Goal: Task Accomplishment & Management: Use online tool/utility

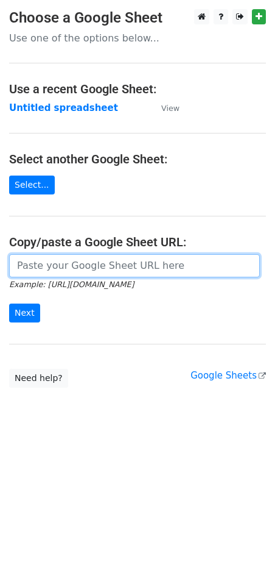
click at [97, 263] on input "url" at bounding box center [134, 265] width 251 height 23
paste input "https://docs.google.com/spreadsheets/d/1PqAqu-reaDP1Vj0kMZj5Z1hJN0MkIepSlKCGffn…"
type input "https://docs.google.com/spreadsheets/d/1PqAqu-reaDP1Vj0kMZj5Z1hJN0MkIepSlKCGffn…"
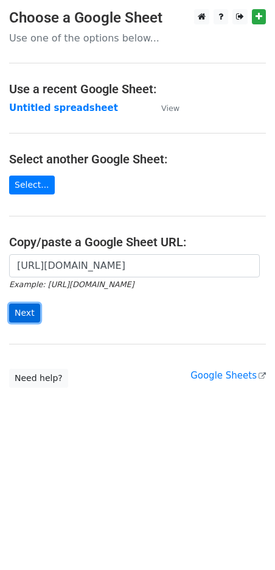
scroll to position [0, 0]
click at [32, 307] on input "Next" at bounding box center [24, 313] width 31 height 19
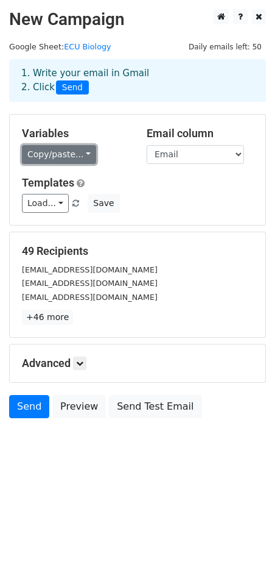
click at [49, 156] on link "Copy/paste..." at bounding box center [59, 154] width 74 height 19
click at [49, 163] on link "Copy/paste..." at bounding box center [59, 154] width 74 height 19
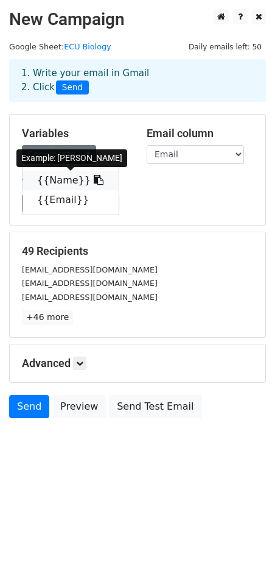
click at [59, 184] on link "{{Name}}" at bounding box center [71, 181] width 96 height 20
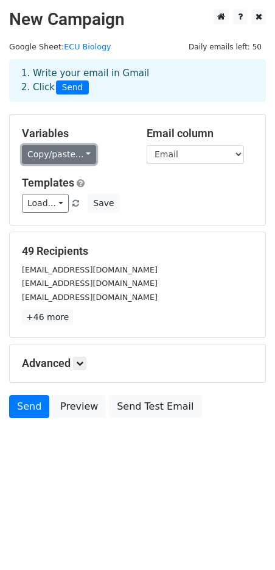
click at [55, 161] on link "Copy/paste..." at bounding box center [59, 154] width 74 height 19
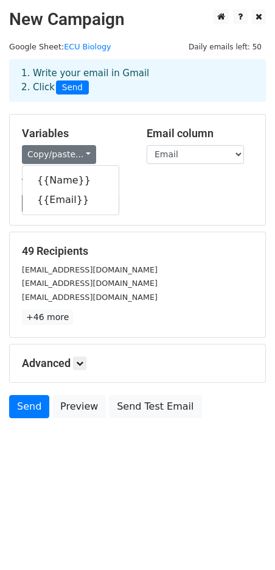
click at [199, 178] on h5 "Templates" at bounding box center [138, 182] width 232 height 13
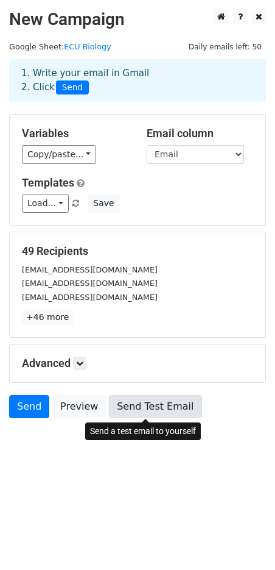
click at [157, 413] on link "Send Test Email" at bounding box center [155, 406] width 93 height 23
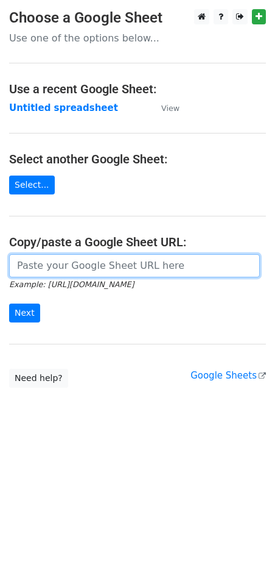
click at [39, 260] on input "url" at bounding box center [134, 265] width 251 height 23
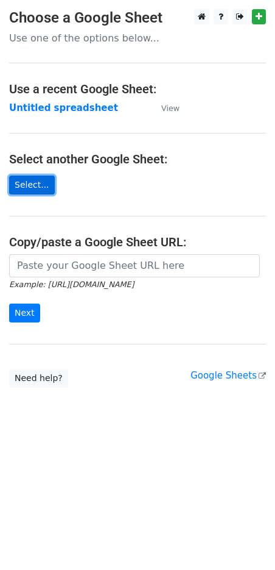
click at [45, 179] on link "Select..." at bounding box center [32, 185] width 46 height 19
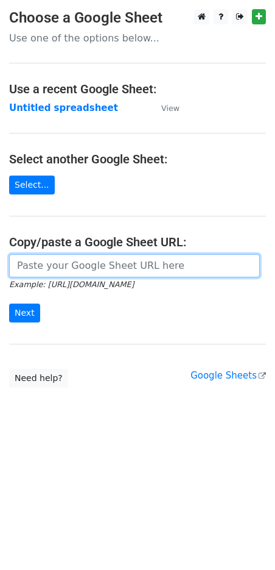
click at [51, 268] on input "url" at bounding box center [134, 265] width 251 height 23
paste input "https://docs.google.com/spreadsheets/d/174GAvsxepTI3cXLmmbfkT5st96yGon4qhIimeqH…"
type input "https://docs.google.com/spreadsheets/d/174GAvsxepTI3cXLmmbfkT5st96yGon4qhIimeqH…"
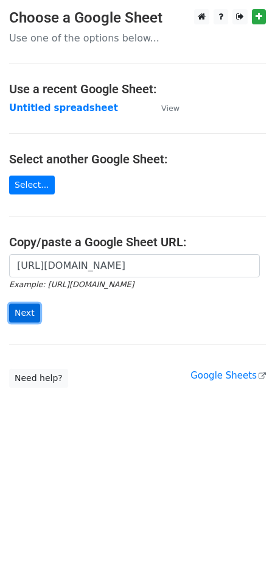
scroll to position [0, 0]
click at [29, 307] on input "Next" at bounding box center [24, 313] width 31 height 19
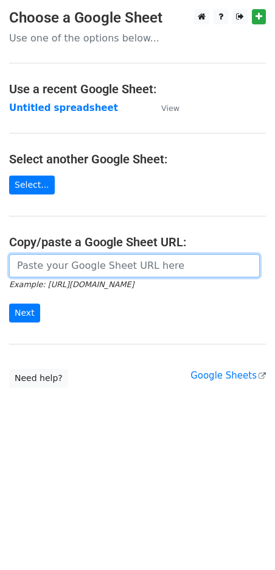
click at [61, 257] on input "url" at bounding box center [134, 265] width 251 height 23
paste input "https://docs.google.com/spreadsheets/d/174GAvsxepTI3cXLmmbfkT5st96yGon4qhIimeqH…"
type input "https://docs.google.com/spreadsheets/d/174GAvsxepTI3cXLmmbfkT5st96yGon4qhIimeqH…"
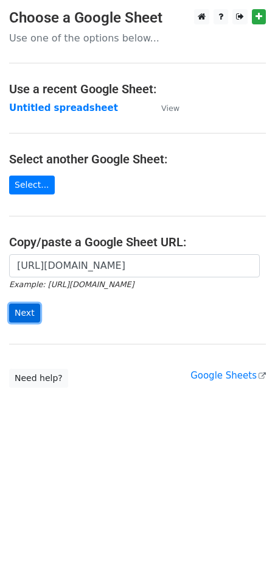
click at [18, 309] on input "Next" at bounding box center [24, 313] width 31 height 19
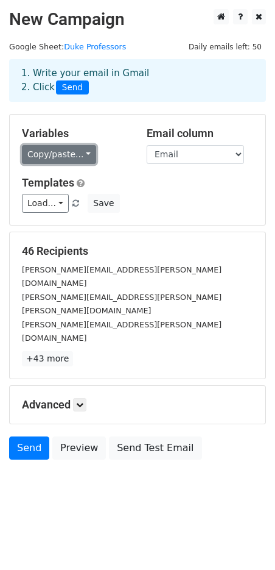
click at [65, 146] on link "Copy/paste..." at bounding box center [59, 154] width 74 height 19
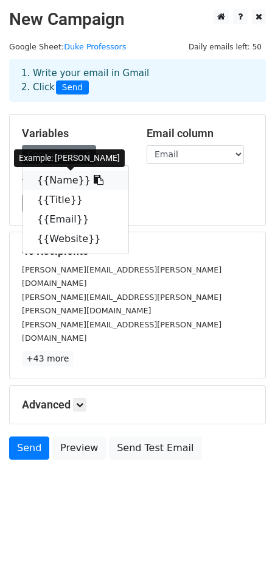
click at [70, 182] on link "{{Name}}" at bounding box center [76, 181] width 106 height 20
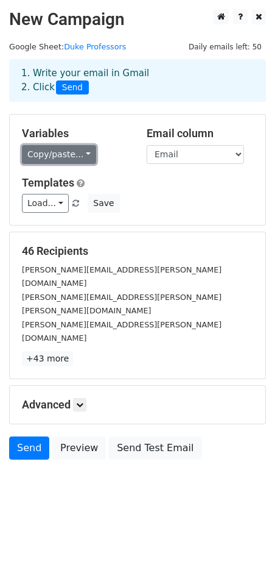
click at [75, 153] on link "Copy/paste..." at bounding box center [59, 154] width 74 height 19
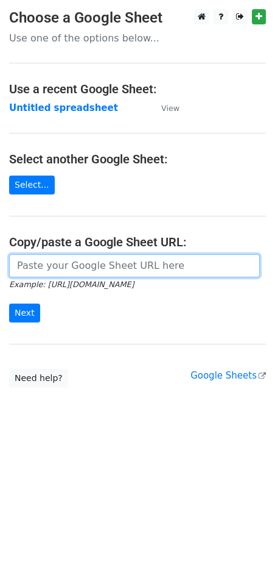
click at [59, 268] on input "url" at bounding box center [134, 265] width 251 height 23
paste input "https://docs.google.com/spreadsheets/d/1Um7H9pPk5xkWbqQM7X4SRJWZhcPQIuMhDTKpUSE…"
type input "https://docs.google.com/spreadsheets/d/1Um7H9pPk5xkWbqQM7X4SRJWZhcPQIuMhDTKpUSE…"
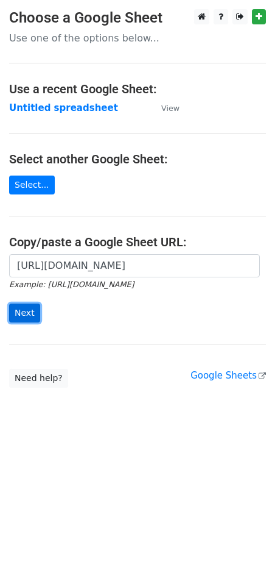
scroll to position [0, 0]
click at [32, 306] on input "Next" at bounding box center [24, 313] width 31 height 19
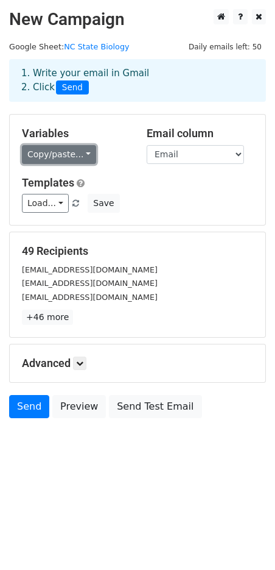
click at [71, 154] on link "Copy/paste..." at bounding box center [59, 154] width 74 height 19
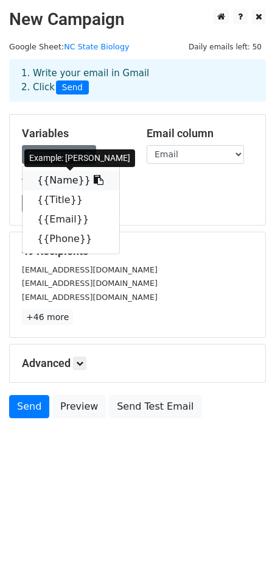
click at [65, 180] on link "{{Name}}" at bounding box center [71, 181] width 97 height 20
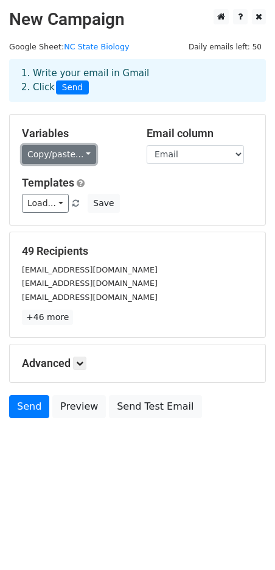
click at [68, 154] on link "Copy/paste..." at bounding box center [59, 154] width 74 height 19
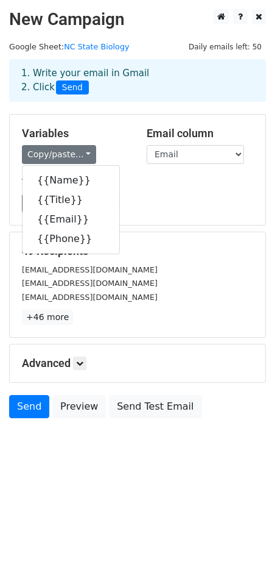
click at [218, 194] on div "Load... No templates saved Save" at bounding box center [138, 203] width 250 height 19
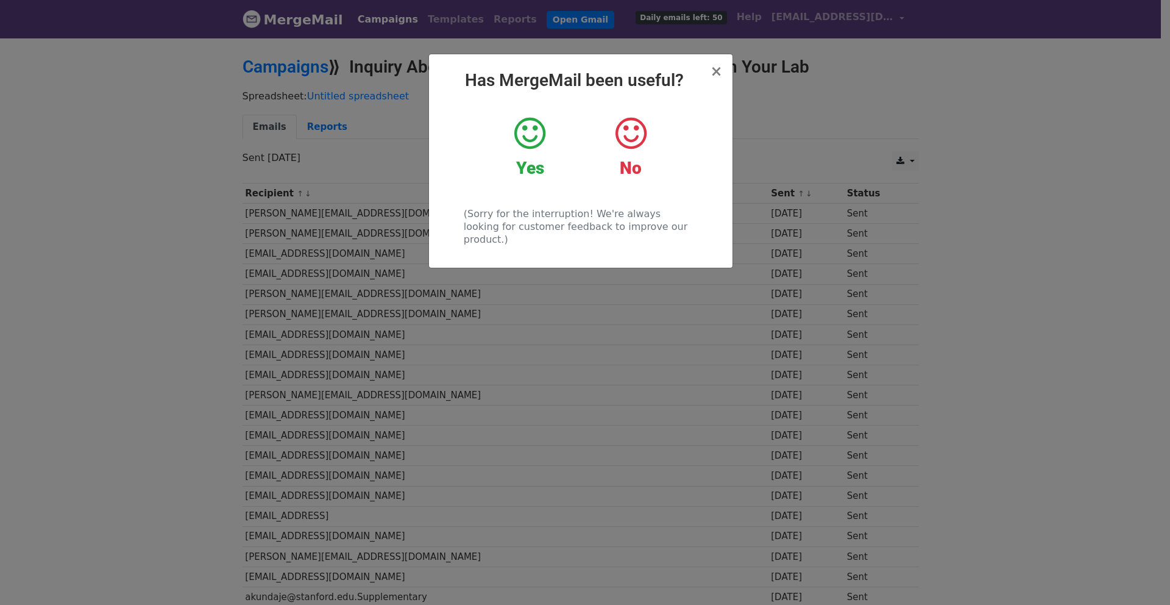
click at [530, 141] on icon at bounding box center [529, 133] width 31 height 37
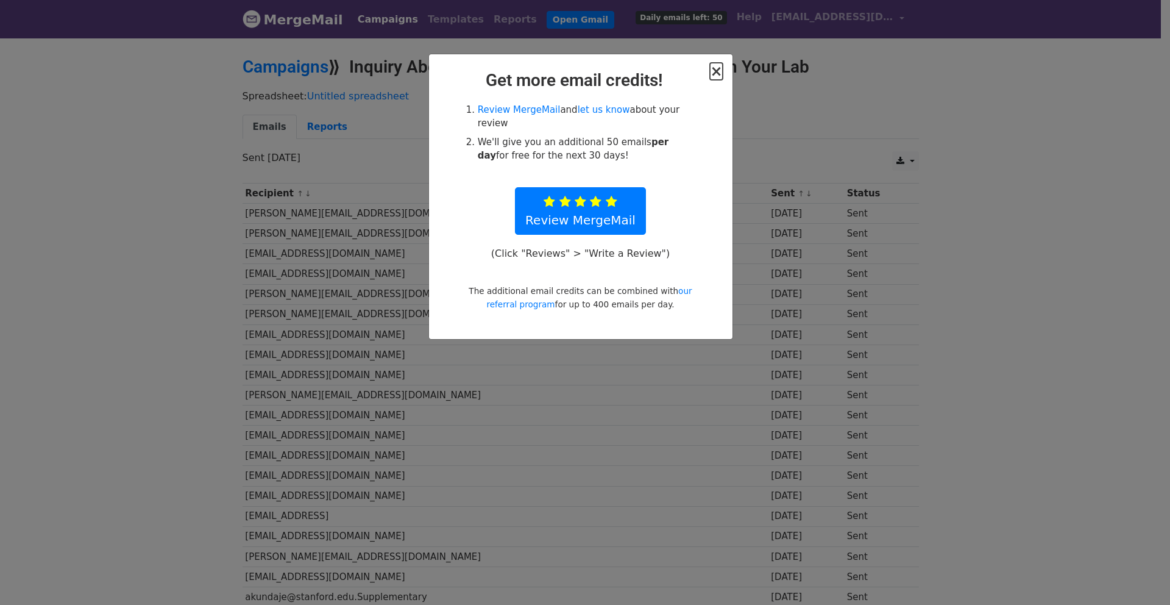
click at [719, 69] on span "×" at bounding box center [716, 71] width 12 height 17
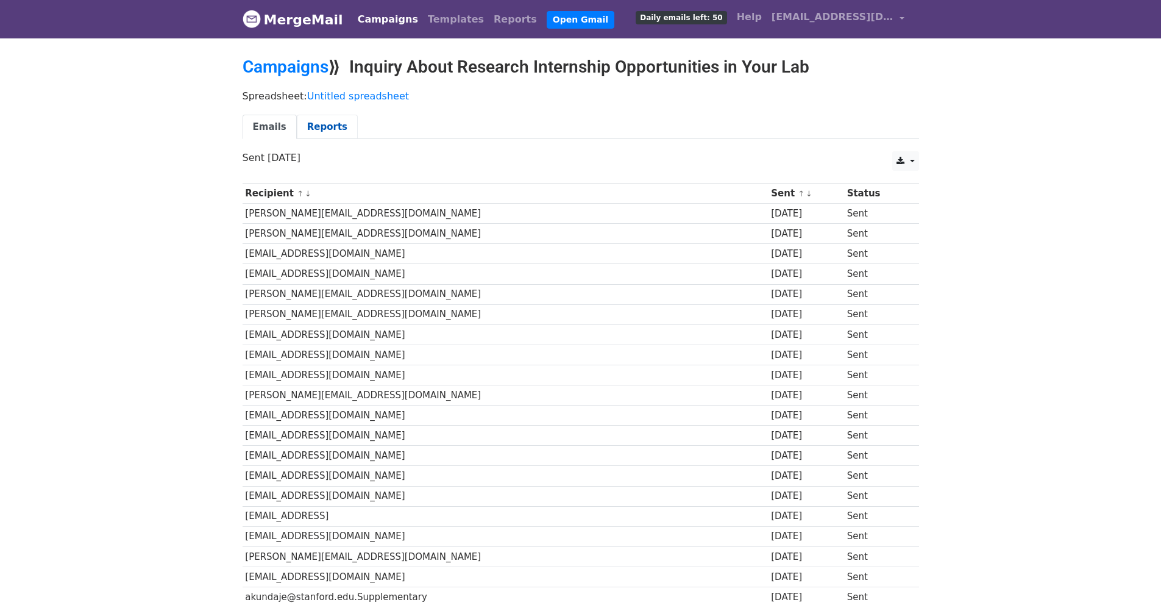
click at [330, 124] on link "Reports" at bounding box center [327, 127] width 61 height 25
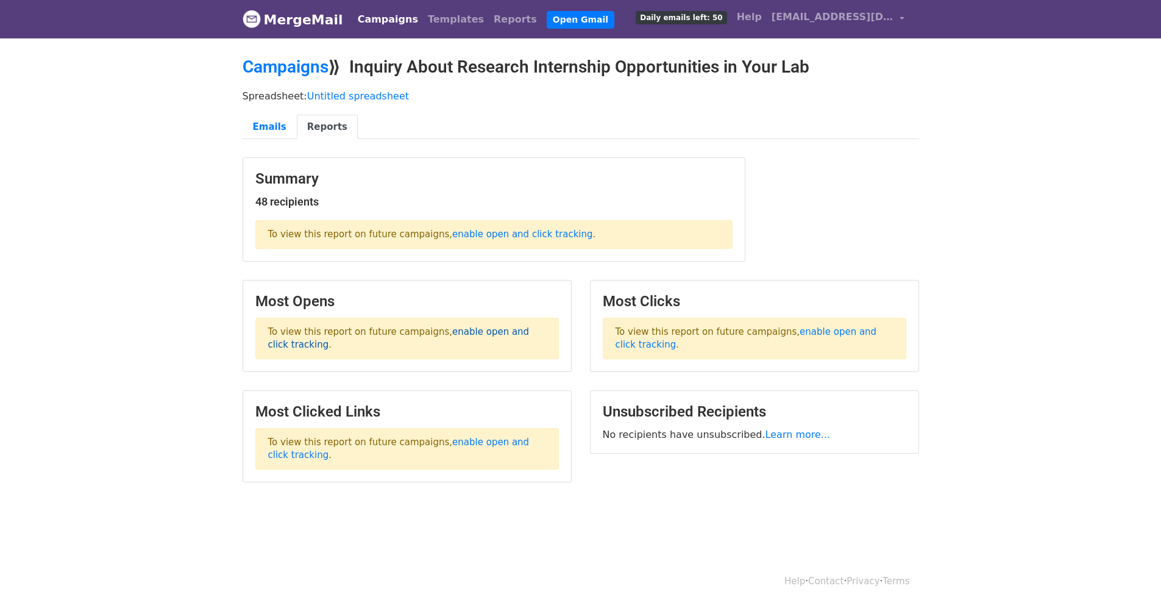
click at [482, 329] on link "enable open and click tracking" at bounding box center [398, 338] width 261 height 24
click at [277, 116] on link "Emails" at bounding box center [270, 127] width 54 height 25
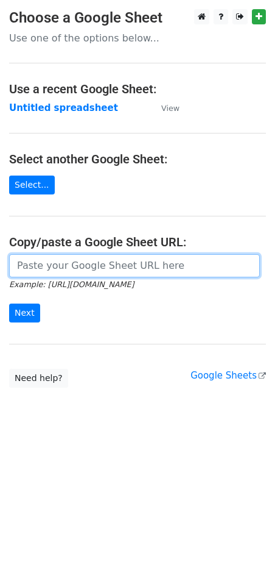
click at [48, 274] on input "url" at bounding box center [134, 265] width 251 height 23
type input "https://docs.google.com/spreadsheets/d/174GAvsxepTI3cXLmmbfkT5st96yGon4qhIimeqH…"
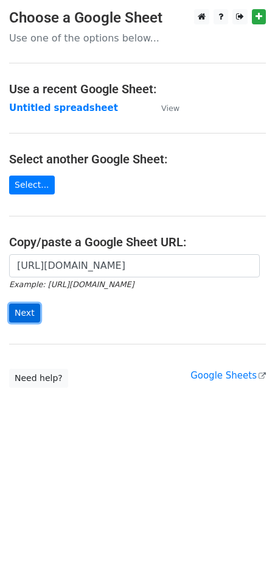
click at [32, 304] on input "Next" at bounding box center [24, 313] width 31 height 19
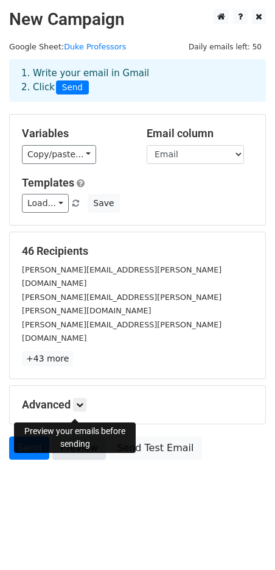
click at [73, 436] on link "Preview" at bounding box center [79, 447] width 54 height 23
